Goal: Navigation & Orientation: Find specific page/section

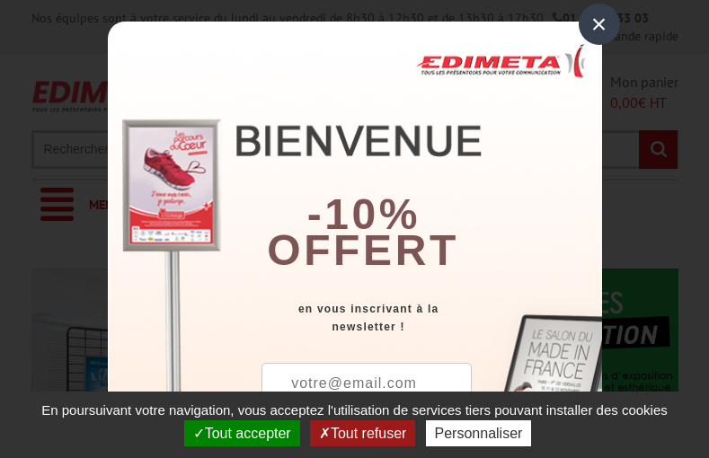
click at [240, 433] on button "Tout accepter" at bounding box center [242, 433] width 116 height 26
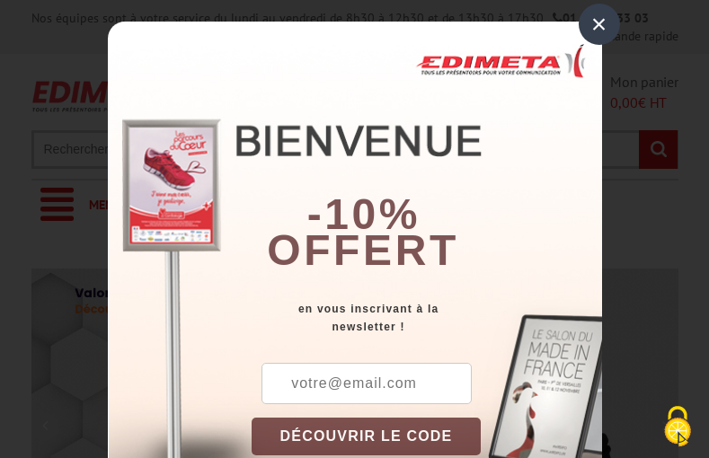
click at [592, 23] on div "×" at bounding box center [599, 24] width 41 height 41
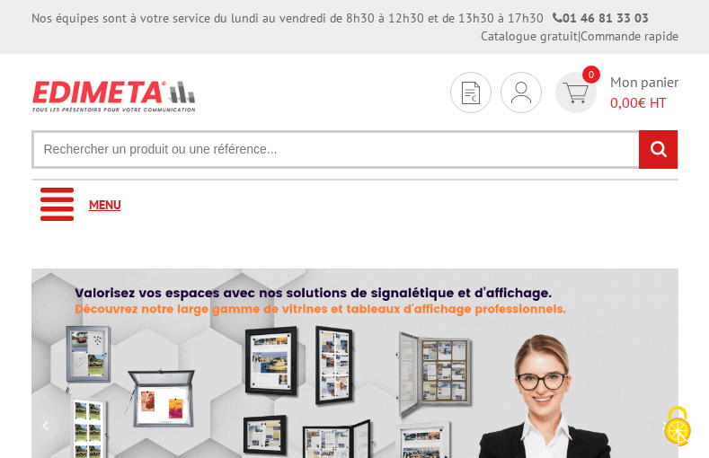
click at [354, 205] on link "Menu" at bounding box center [354, 205] width 647 height 49
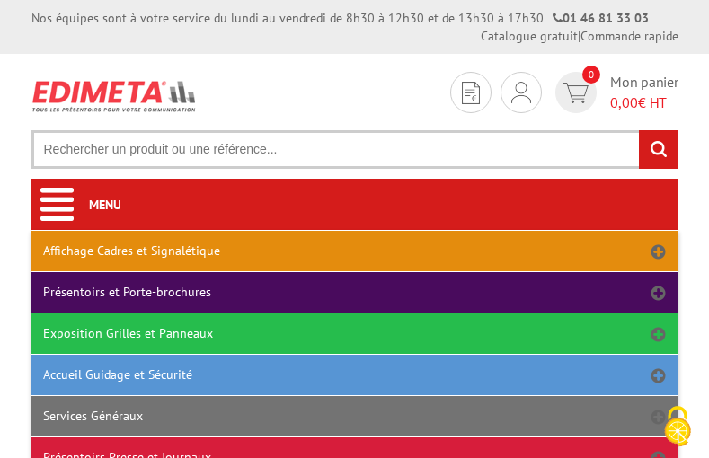
click at [354, 251] on link "Affichage Cadres et Signalétique" at bounding box center [354, 251] width 647 height 40
